Goal: Find specific page/section: Find specific page/section

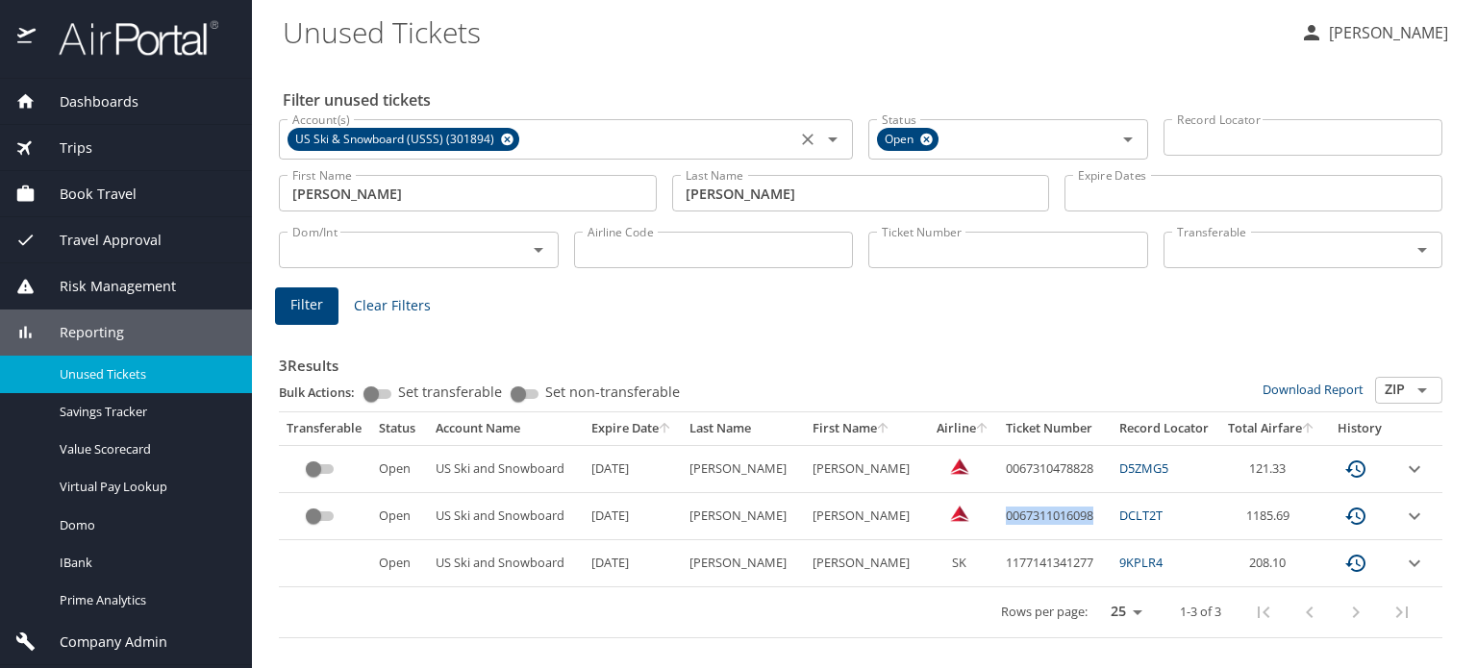
click at [501, 138] on icon at bounding box center [507, 140] width 12 height 12
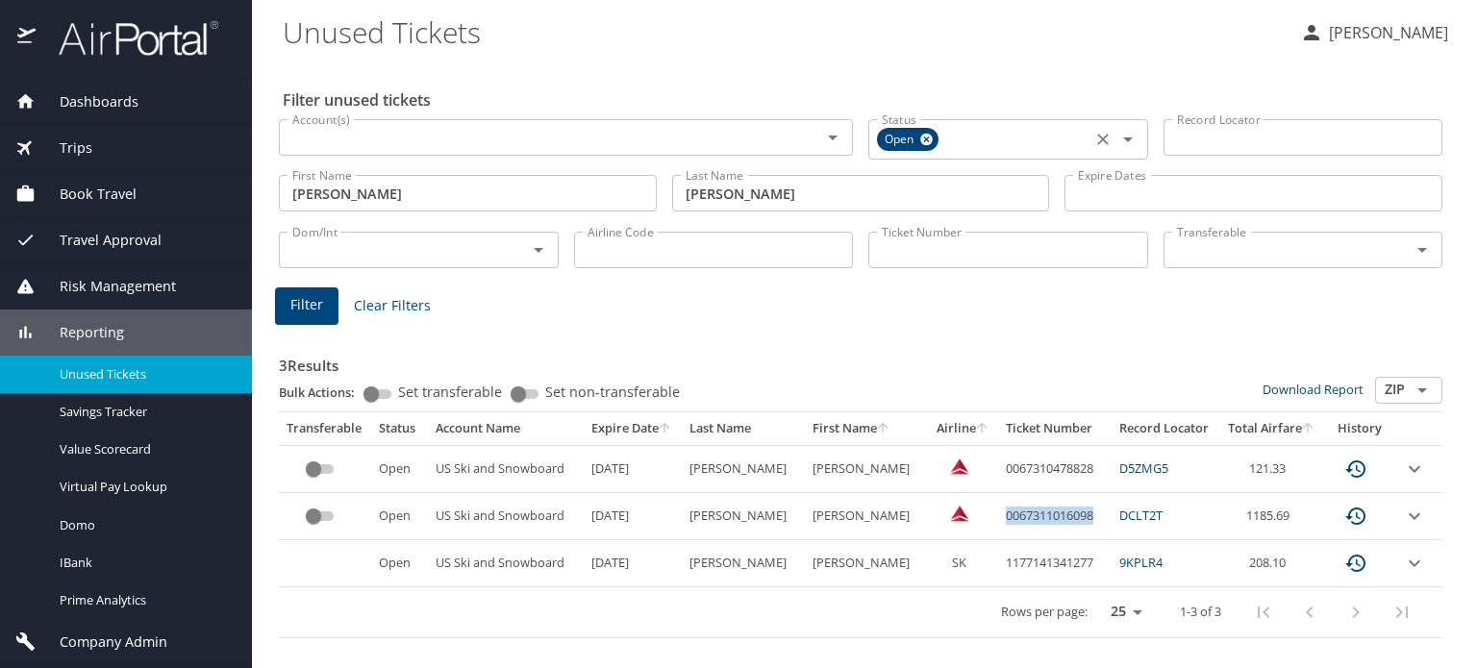
click at [925, 139] on icon at bounding box center [926, 140] width 12 height 12
click at [149, 58] on link at bounding box center [127, 51] width 181 height 17
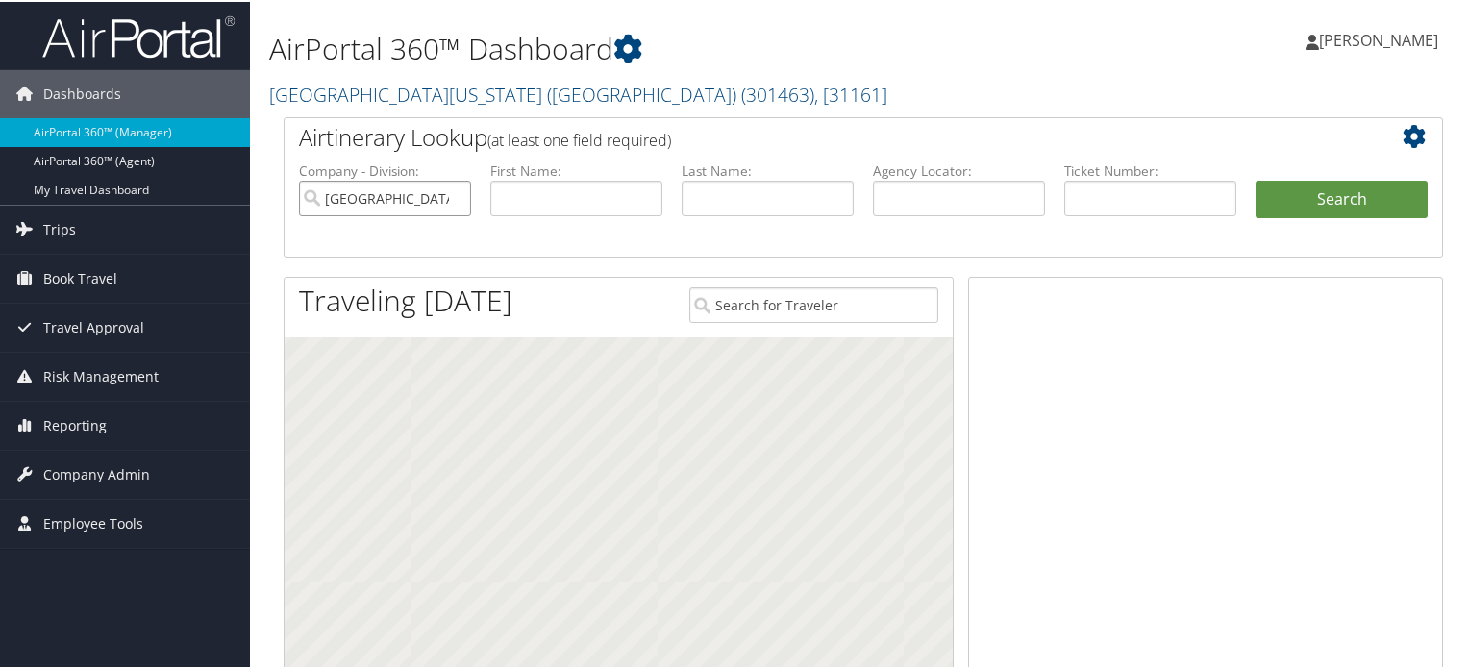
click at [453, 196] on input "University of Southern California (USC)" at bounding box center [385, 197] width 172 height 36
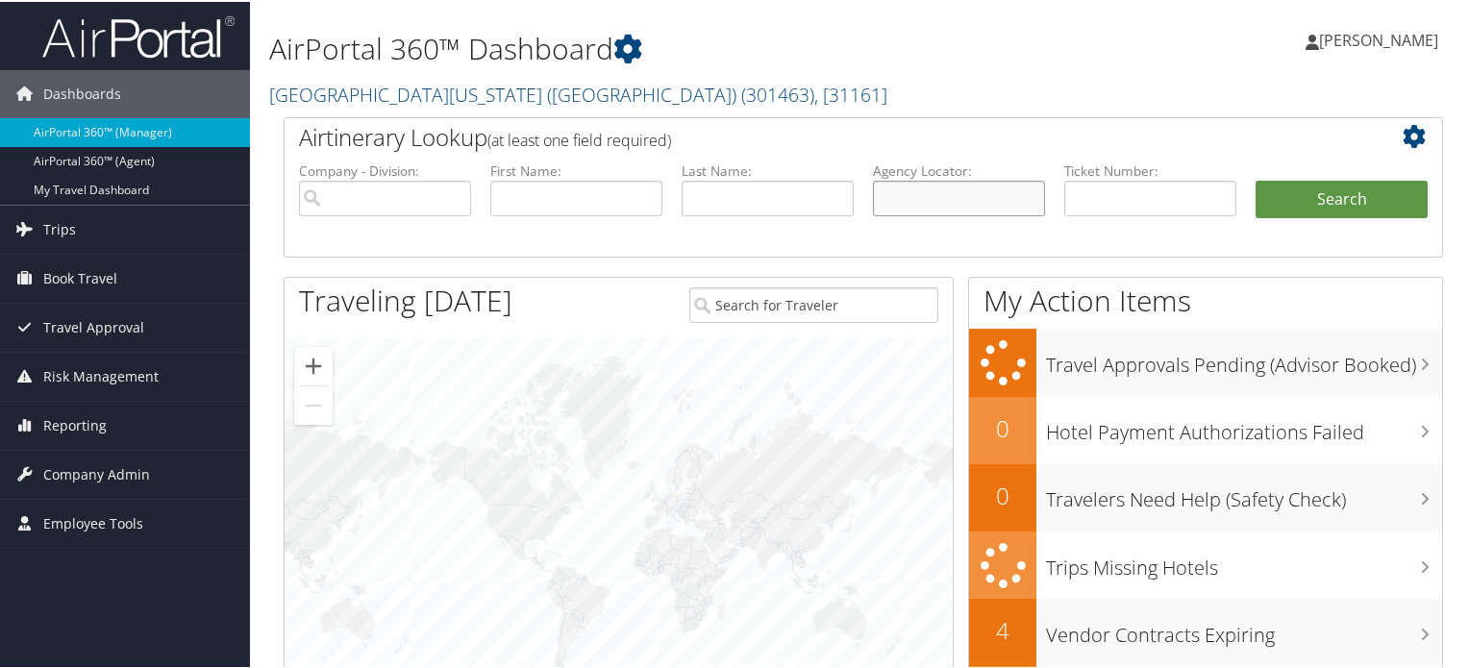
click at [880, 205] on input "text" at bounding box center [959, 197] width 172 height 36
paste input "DP61VT"
type input "DP61VT"
click at [1304, 205] on button "Search" at bounding box center [1342, 198] width 172 height 38
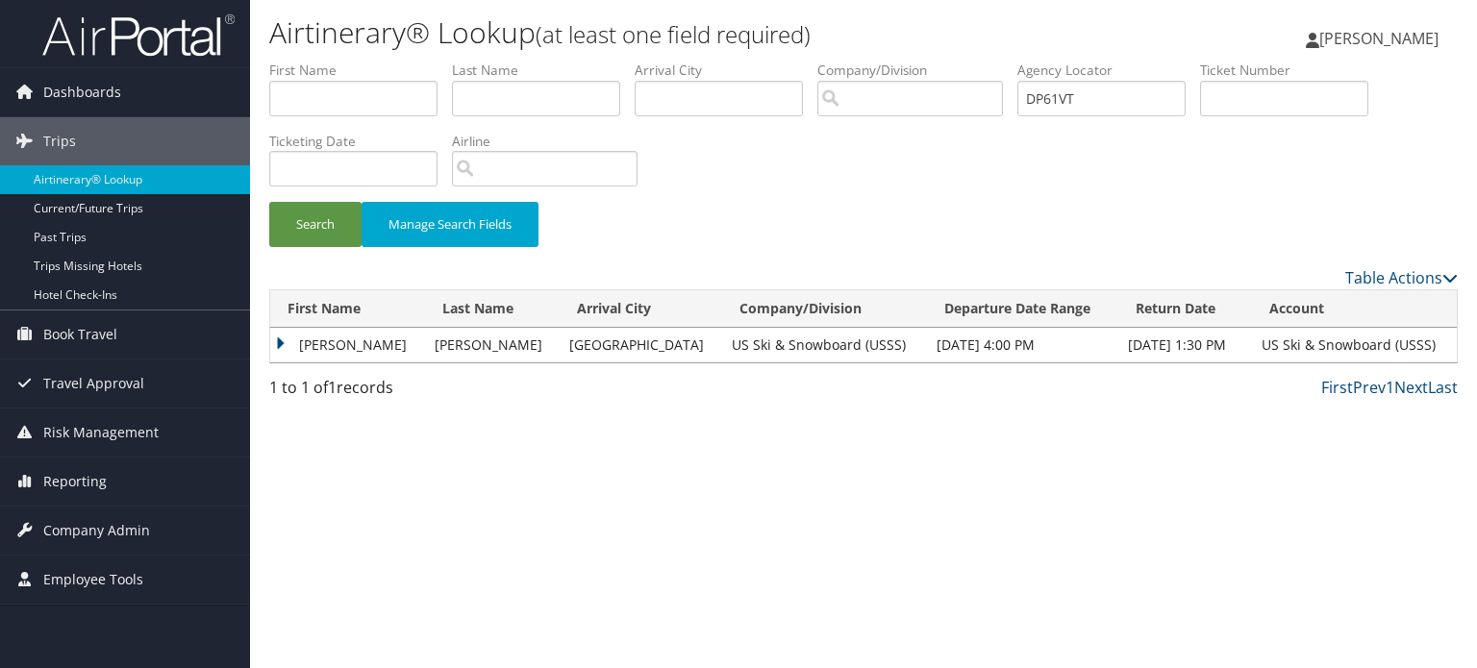
click at [281, 341] on td "SOPHIE CLARE ELSPETH" at bounding box center [347, 345] width 155 height 35
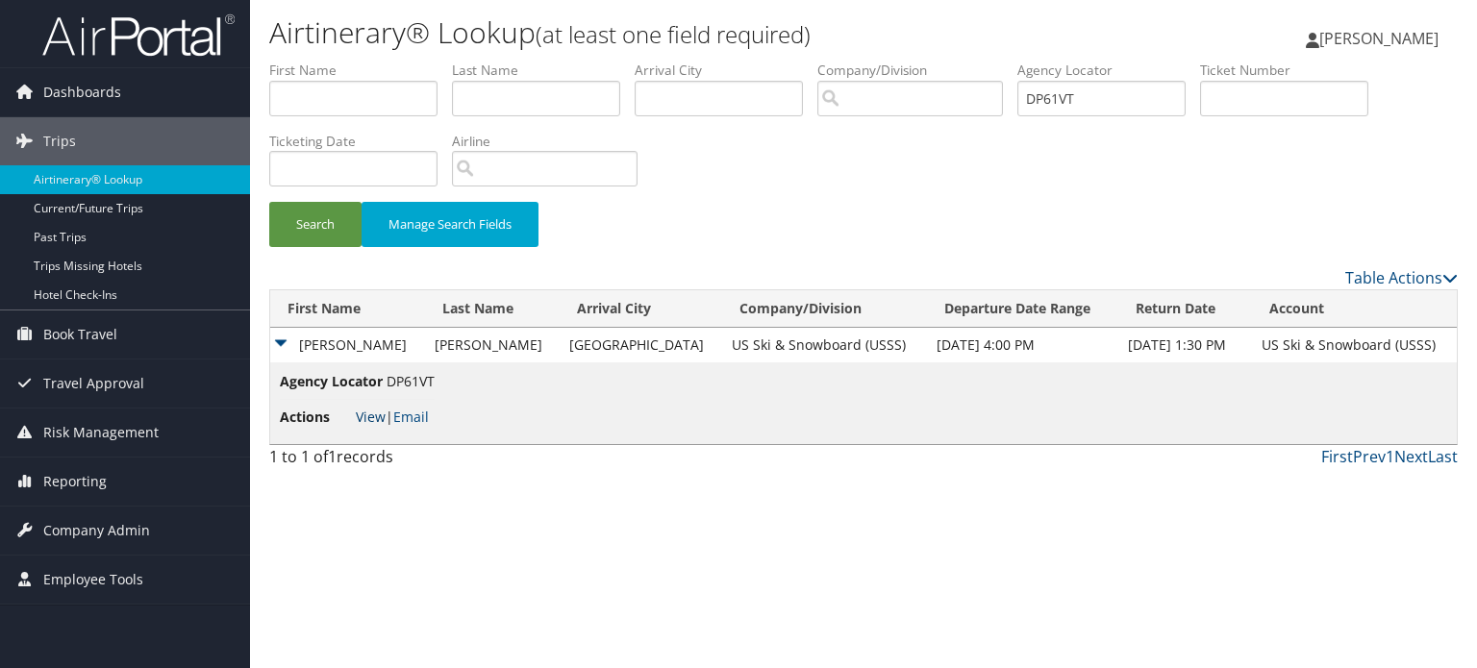
click at [369, 412] on link "View" at bounding box center [371, 417] width 30 height 18
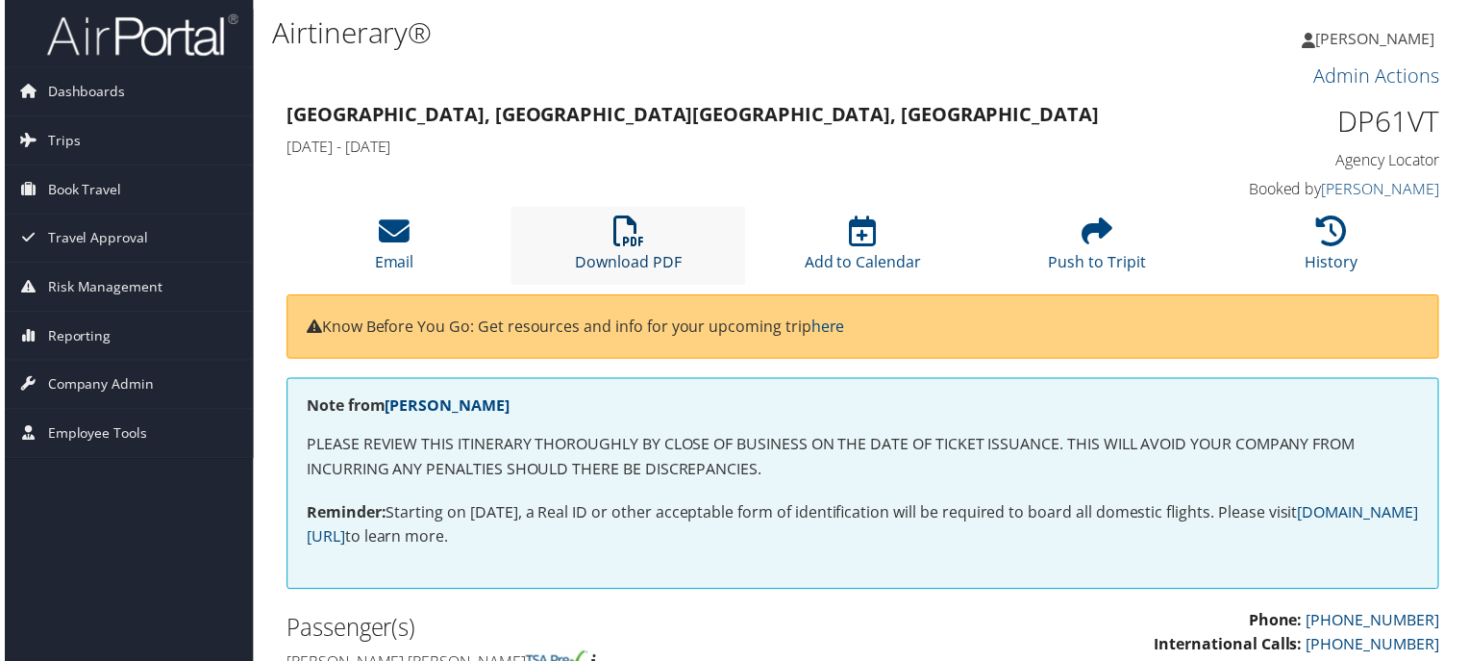
click at [629, 237] on icon at bounding box center [627, 232] width 31 height 31
drag, startPoint x: 1331, startPoint y: 123, endPoint x: 1438, endPoint y: 123, distance: 107.7
click at [1438, 123] on div "DP61VT Agency Locator Agency Locator DP61VT Booked by [PERSON_NAME] Booked by […" at bounding box center [1309, 153] width 297 height 110
copy h1 "DP61VT"
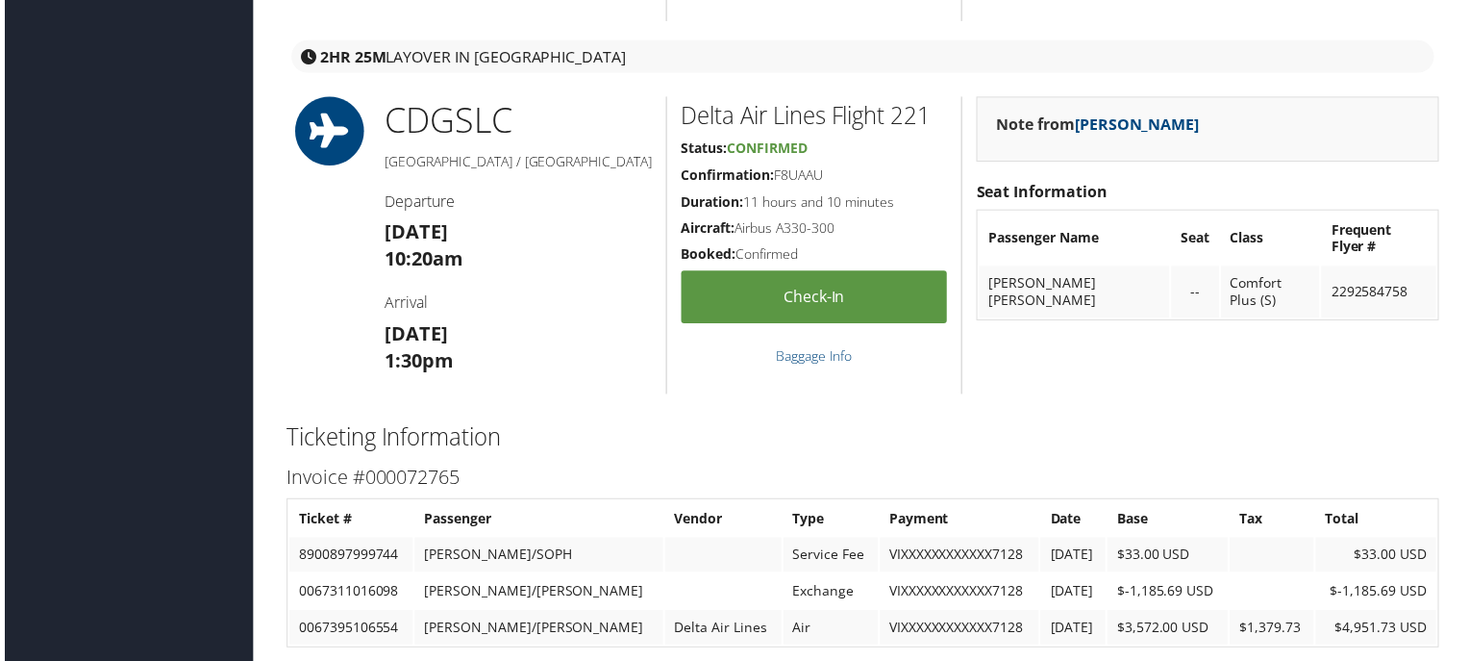
scroll to position [2500, 0]
